Goal: Task Accomplishment & Management: Use online tool/utility

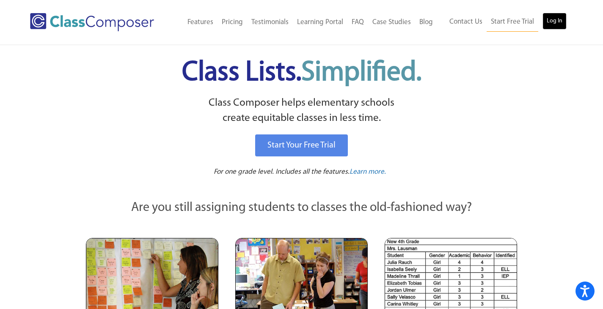
click at [562, 18] on link "Log In" at bounding box center [554, 21] width 24 height 17
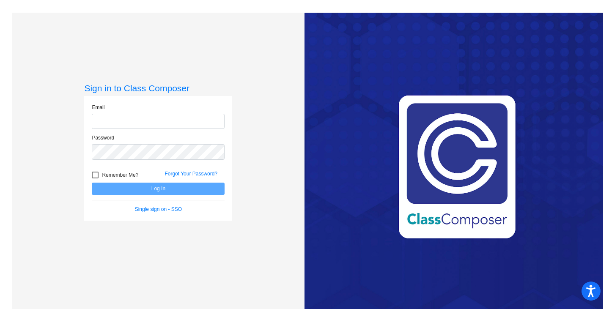
click at [115, 122] on input "email" at bounding box center [158, 122] width 133 height 16
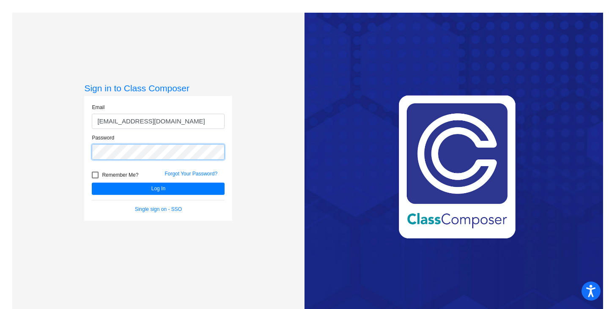
click at [92, 183] on button "Log In" at bounding box center [158, 189] width 133 height 12
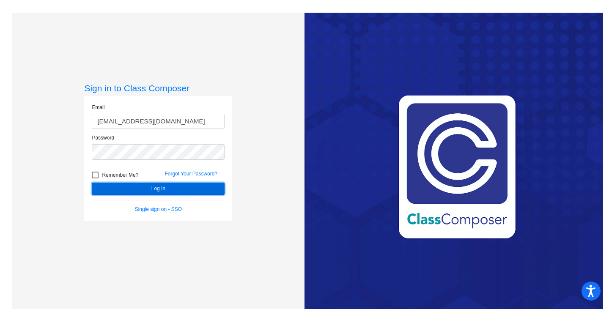
click at [140, 185] on button "Log In" at bounding box center [158, 189] width 133 height 12
click at [122, 184] on button "Log In" at bounding box center [158, 189] width 133 height 12
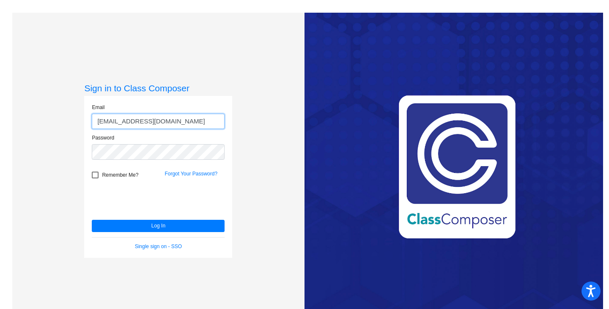
drag, startPoint x: 192, startPoint y: 118, endPoint x: 0, endPoint y: 118, distance: 192.0
click at [0, 118] on mat-sidenav-content "Sign in to Class Composer Email pmanzian@monroe.k12.nj.us Password Remember Me?…" at bounding box center [304, 154] width 609 height 309
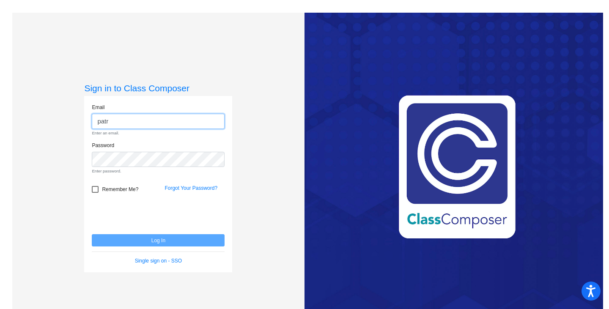
type input "patricia.manziano@monroe.k12.nj.us"
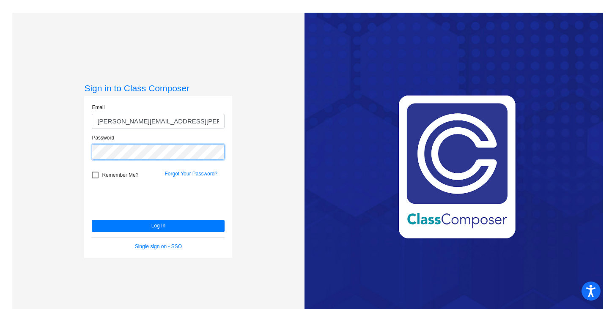
click at [41, 149] on div "Sign in to Class Composer Email patricia.manziano@monroe.k12.nj.us Password Rem…" at bounding box center [158, 167] width 292 height 309
click at [92, 220] on button "Log In" at bounding box center [158, 226] width 133 height 12
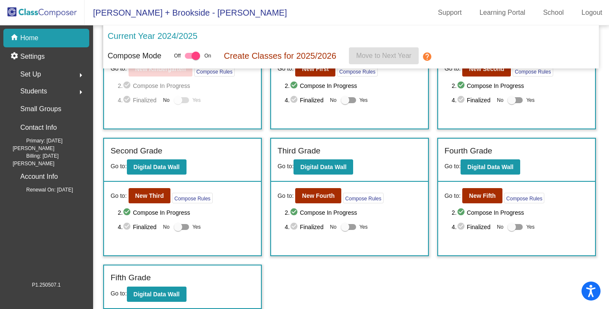
scroll to position [64, 0]
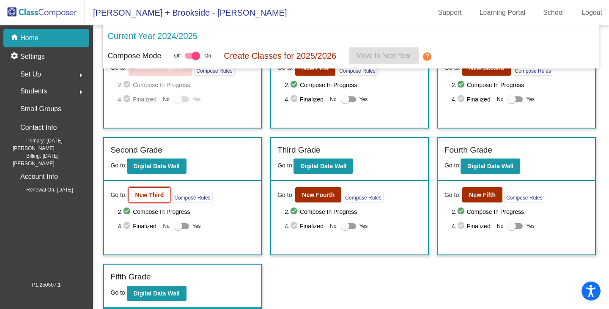
click at [144, 191] on button "New Third" at bounding box center [150, 194] width 42 height 15
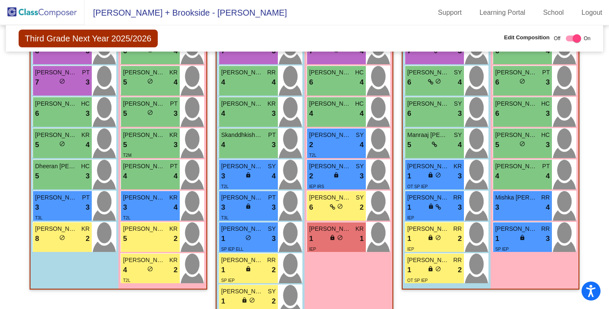
scroll to position [345, 0]
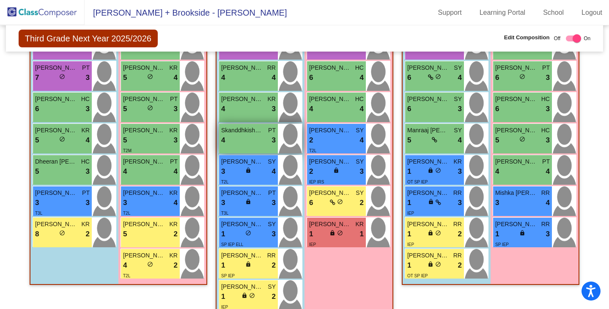
click at [245, 144] on div "4 lock do_not_disturb_alt 3" at bounding box center [248, 140] width 55 height 11
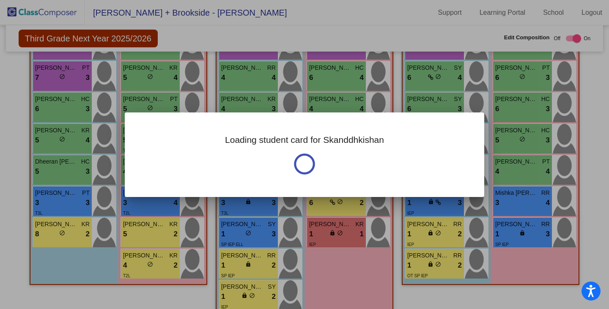
click at [245, 144] on h3 "Loading student card for Skanddhkishan" at bounding box center [304, 139] width 159 height 11
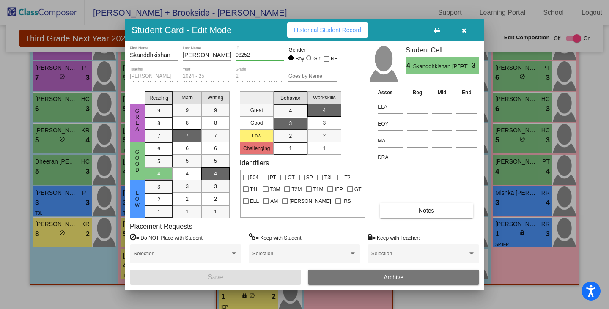
click at [463, 27] on icon "button" at bounding box center [464, 30] width 5 height 6
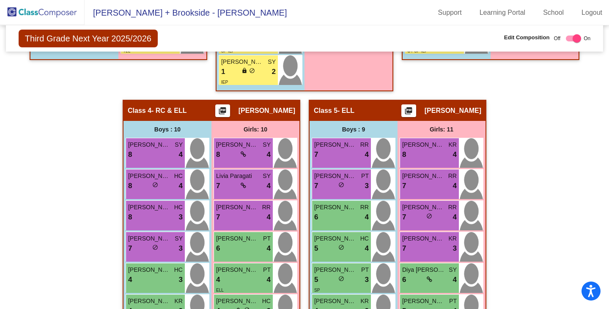
scroll to position [578, 0]
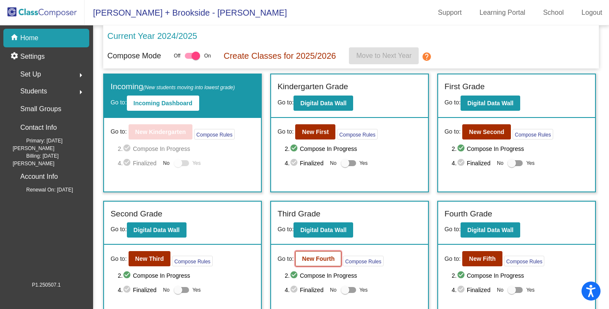
click at [325, 257] on b "New Fourth" at bounding box center [318, 258] width 33 height 7
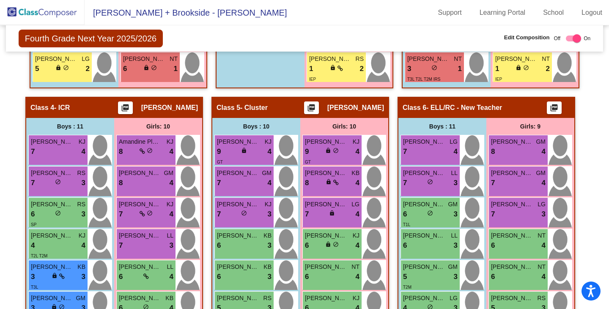
scroll to position [588, 0]
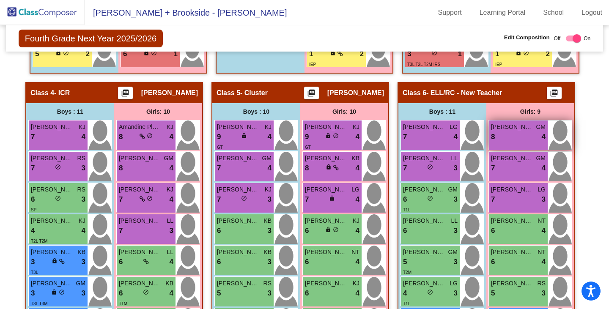
click at [510, 134] on div "8 lock do_not_disturb_alt 4" at bounding box center [518, 137] width 55 height 11
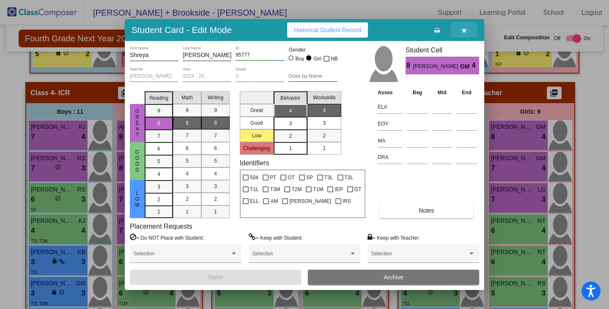
click at [460, 31] on button "button" at bounding box center [463, 29] width 27 height 15
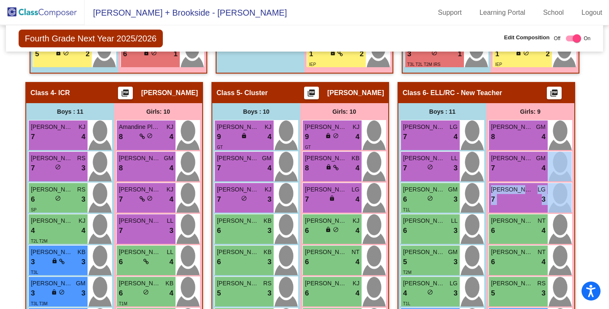
scroll to position [588, 47]
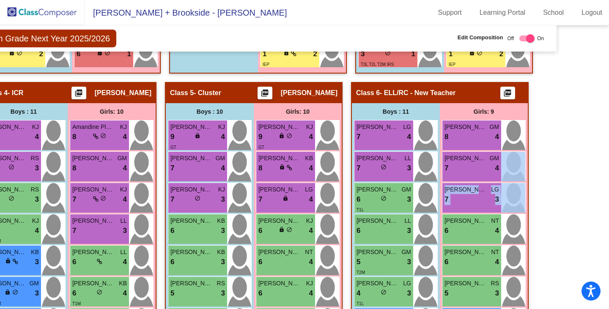
drag, startPoint x: 604, startPoint y: 175, endPoint x: 601, endPoint y: 201, distance: 25.5
click at [601, 201] on mat-sidenav-content "Fourth Grade Next Year 2025/2026 Edit Composition Off On Incoming Digital Data …" at bounding box center [304, 167] width 609 height 284
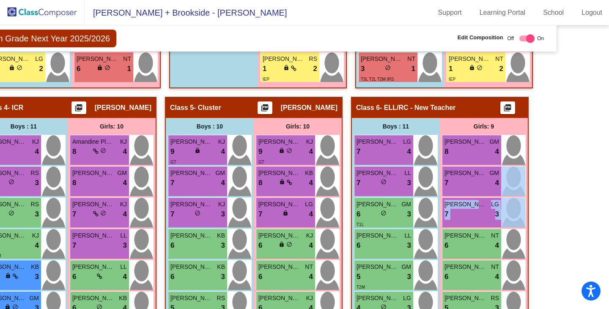
scroll to position [542, 47]
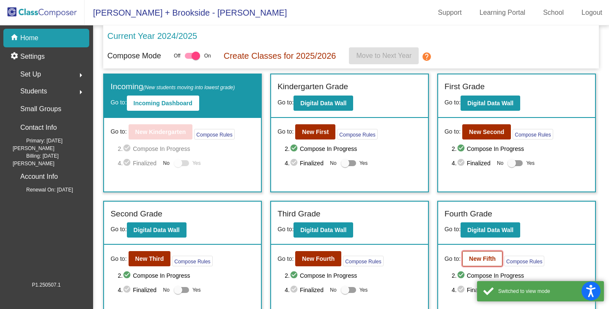
click at [482, 259] on b "New Fifth" at bounding box center [482, 258] width 27 height 7
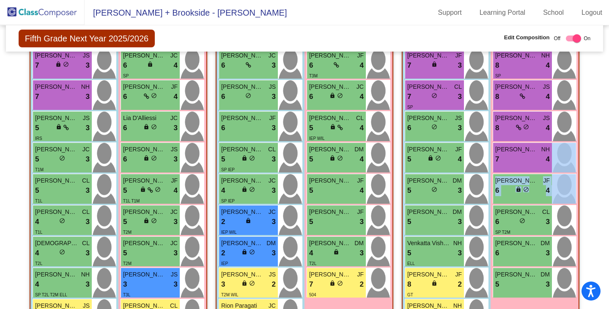
scroll to position [342, 29]
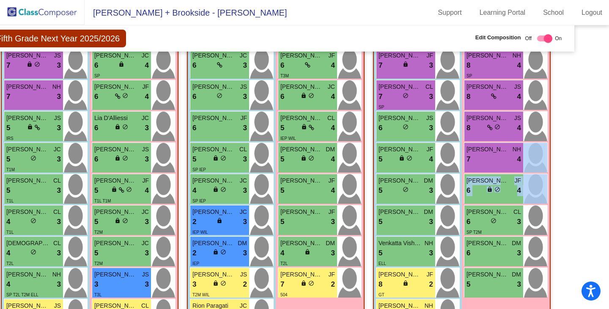
drag, startPoint x: 605, startPoint y: 171, endPoint x: 605, endPoint y: 183, distance: 11.8
click at [605, 183] on mat-sidenav-content "Fifth Grade Next Year 2025/2026 Edit Composition Off On Incoming Digital Data W…" at bounding box center [304, 167] width 609 height 284
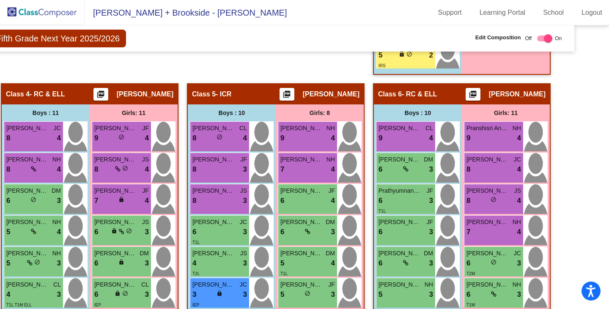
scroll to position [661, 29]
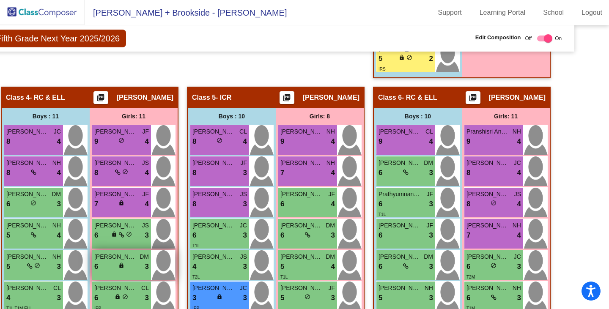
click at [108, 265] on div "6 lock do_not_disturb_alt 3" at bounding box center [121, 266] width 55 height 11
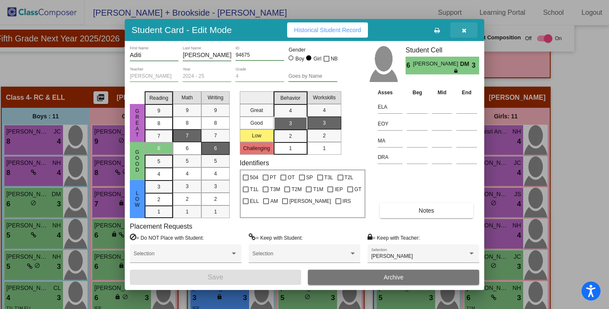
click at [459, 30] on button "button" at bounding box center [463, 29] width 27 height 15
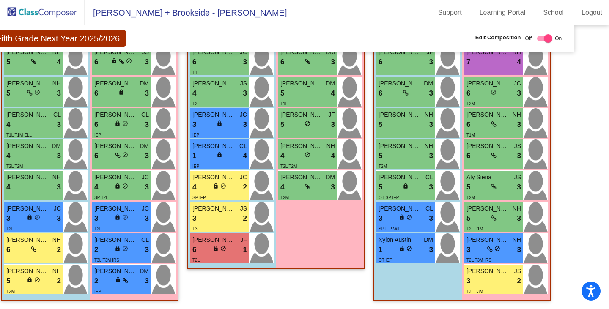
scroll to position [839, 29]
